Goal: Task Accomplishment & Management: Complete application form

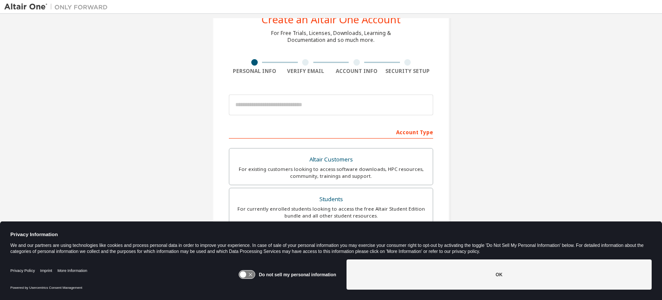
scroll to position [31, 0]
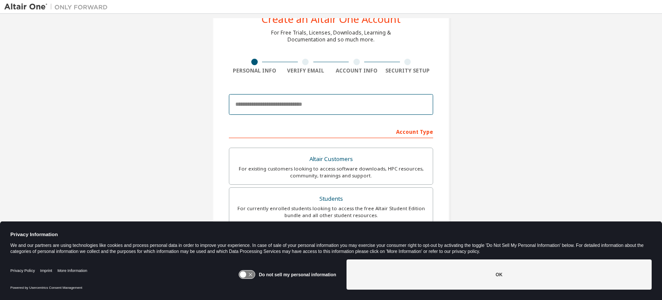
click at [319, 106] on input "email" at bounding box center [331, 104] width 204 height 21
type input "**********"
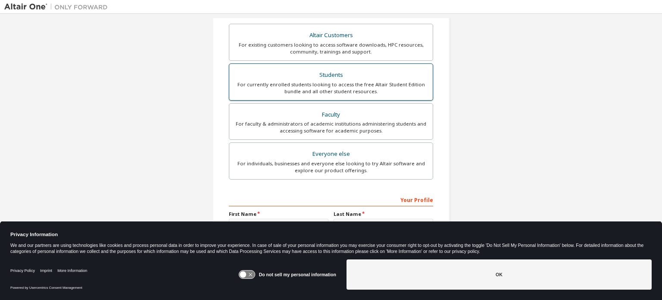
click at [329, 91] on div "For currently enrolled students looking to access the free Altair Student Editi…" at bounding box center [331, 88] width 193 height 14
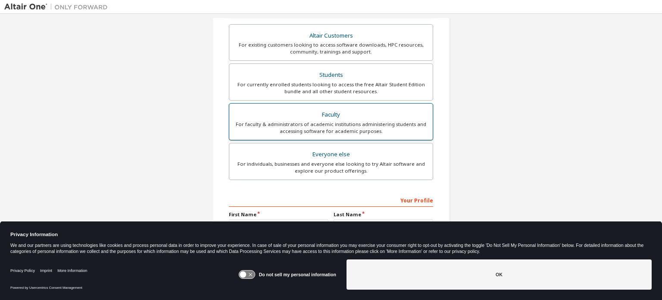
scroll to position [225, 0]
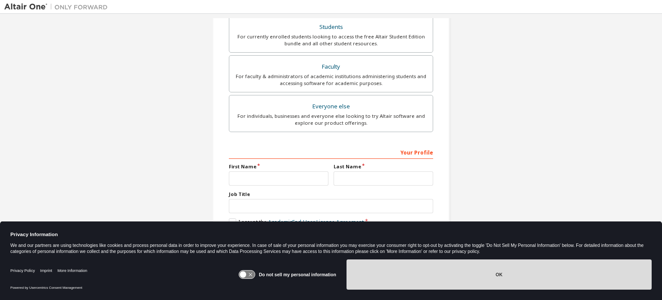
click at [473, 280] on button "OK" at bounding box center [499, 274] width 305 height 30
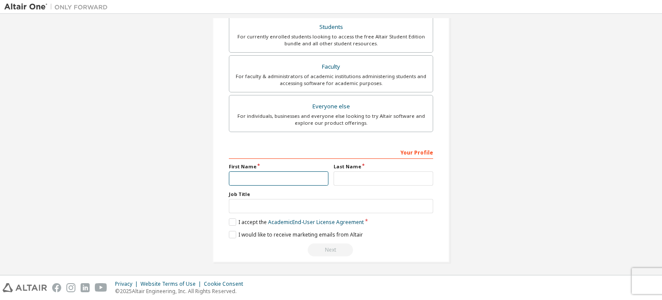
click at [254, 171] on input "text" at bounding box center [279, 178] width 100 height 14
type input "******"
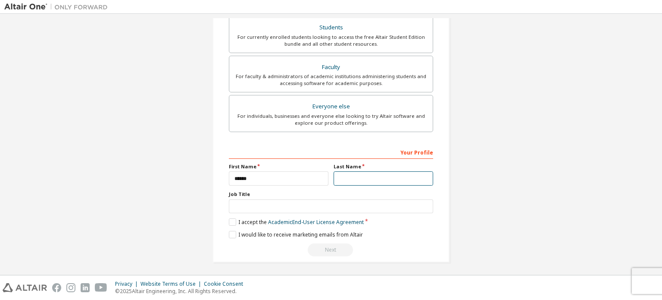
click at [354, 182] on input "text" at bounding box center [384, 178] width 100 height 14
type input "**"
click at [229, 218] on label "I accept the Academic End-User License Agreement" at bounding box center [296, 221] width 135 height 7
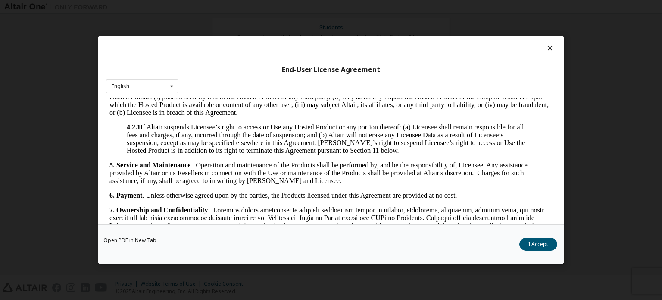
scroll to position [758, 0]
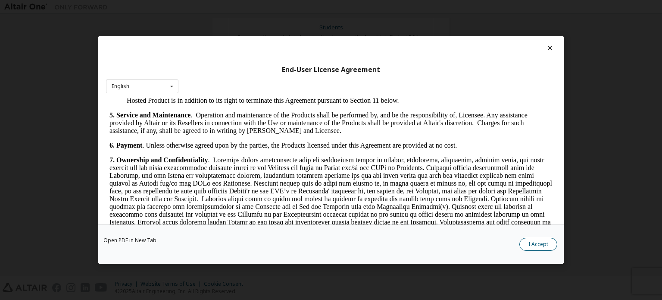
click at [535, 244] on button "I Accept" at bounding box center [539, 244] width 38 height 13
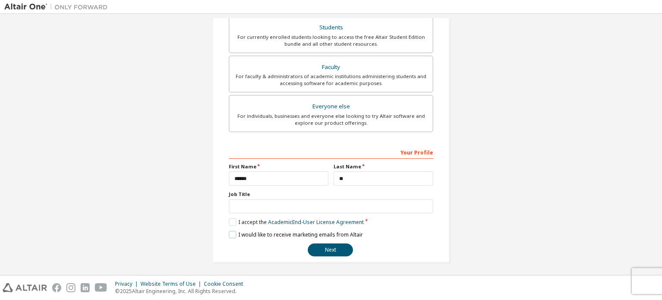
click at [237, 231] on label "I would like to receive marketing emails from Altair" at bounding box center [296, 234] width 134 height 7
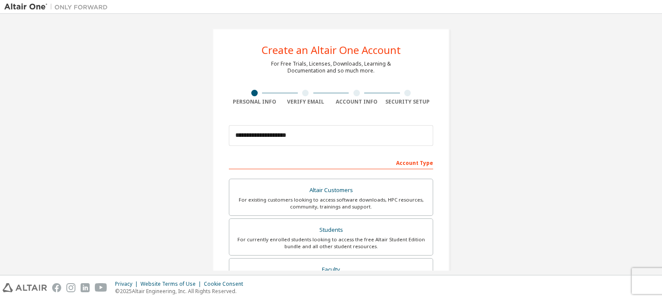
scroll to position [202, 0]
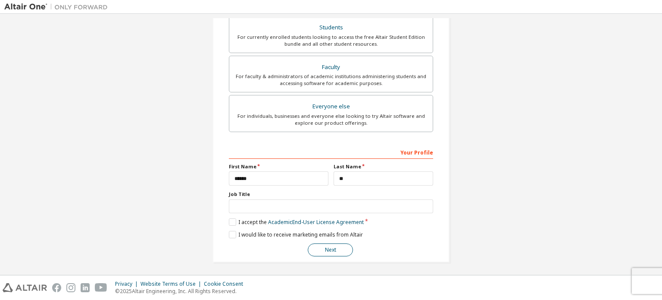
click at [325, 251] on button "Next" at bounding box center [330, 249] width 45 height 13
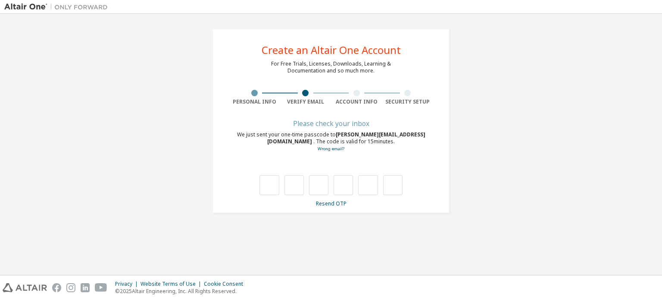
type input "*"
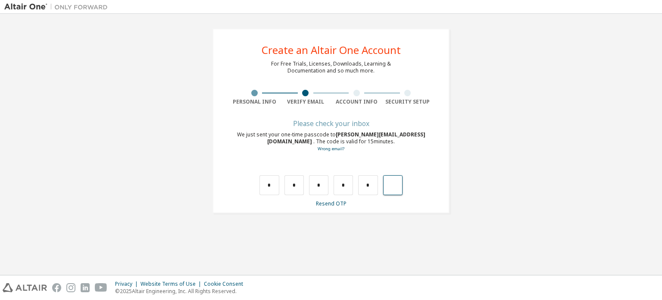
type input "*"
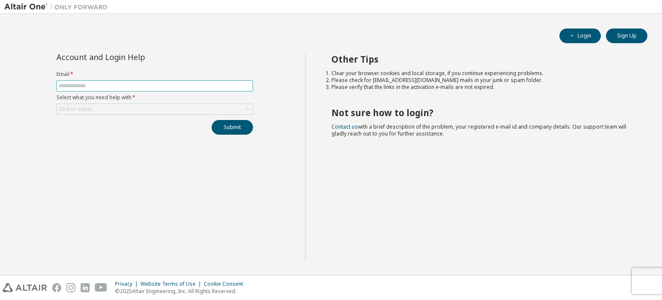
click at [101, 82] on input "text" at bounding box center [155, 85] width 192 height 7
type input "**********"
click at [124, 104] on div "Click to select" at bounding box center [155, 109] width 196 height 10
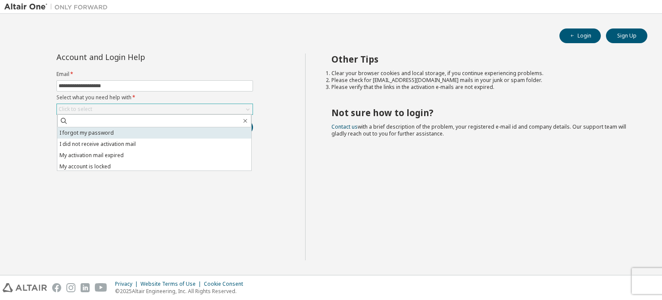
click at [116, 132] on li "I forgot my password" at bounding box center [154, 132] width 194 height 11
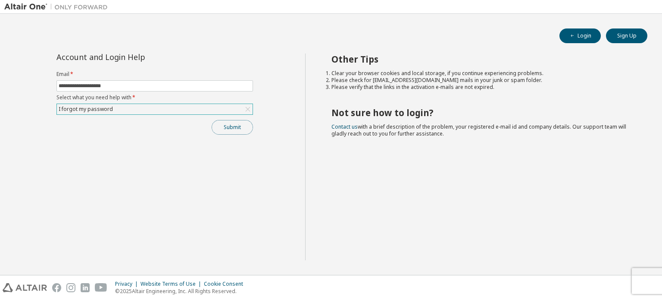
click at [222, 127] on button "Submit" at bounding box center [232, 127] width 41 height 15
